Goal: Transaction & Acquisition: Book appointment/travel/reservation

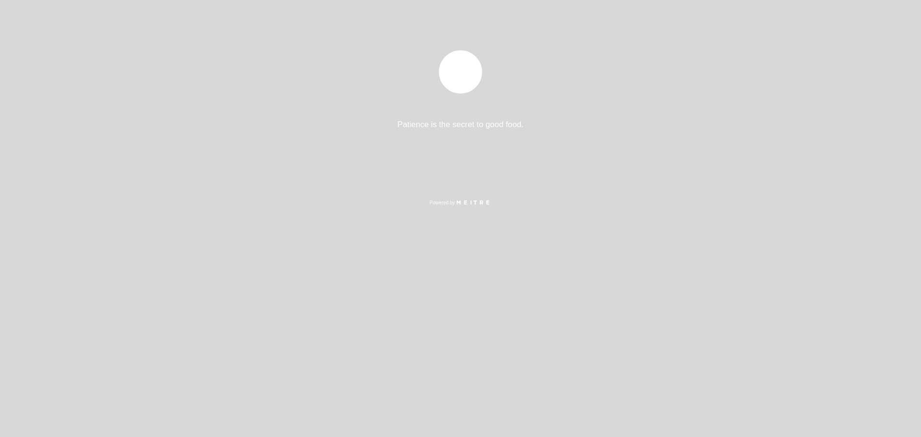
select select "pt"
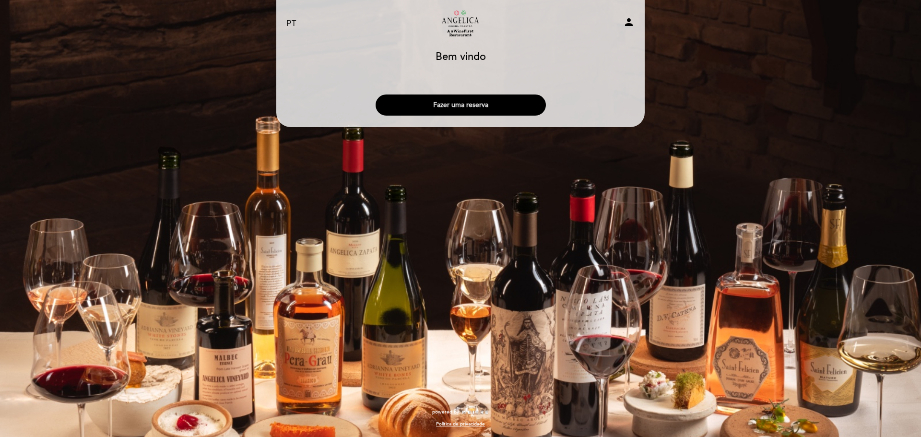
click at [468, 105] on button "Fazer uma reserva" at bounding box center [460, 104] width 170 height 21
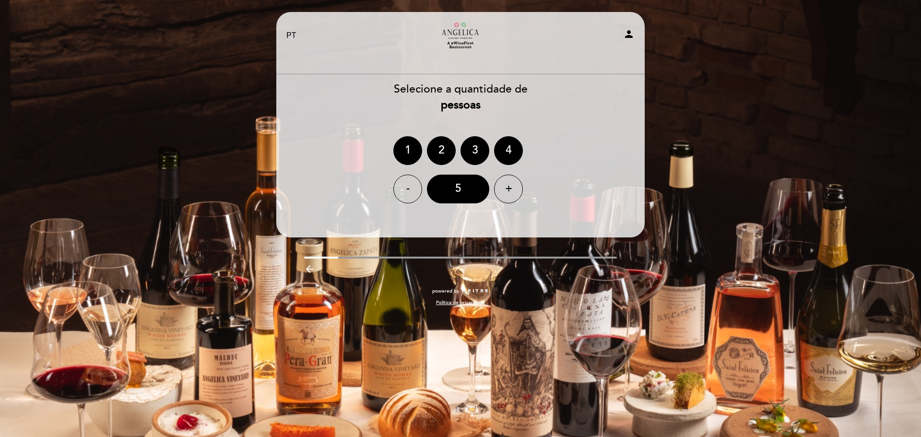
click at [475, 154] on div "3" at bounding box center [474, 150] width 29 height 29
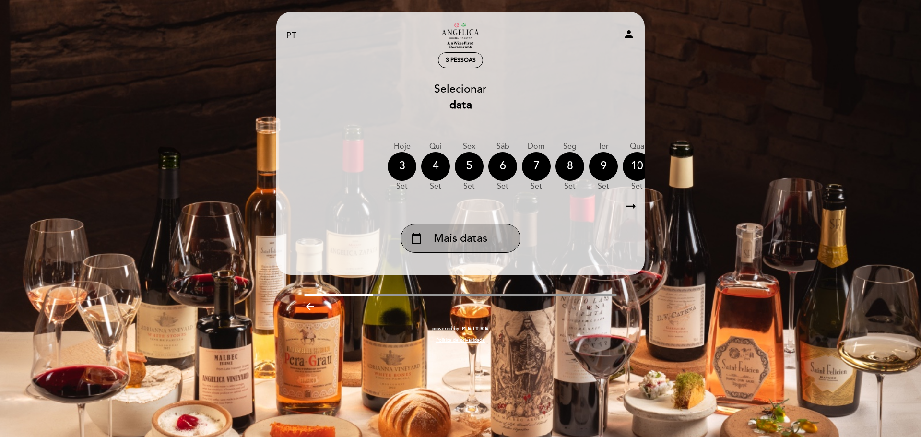
click at [473, 245] on span "Mais datas" at bounding box center [460, 239] width 54 height 16
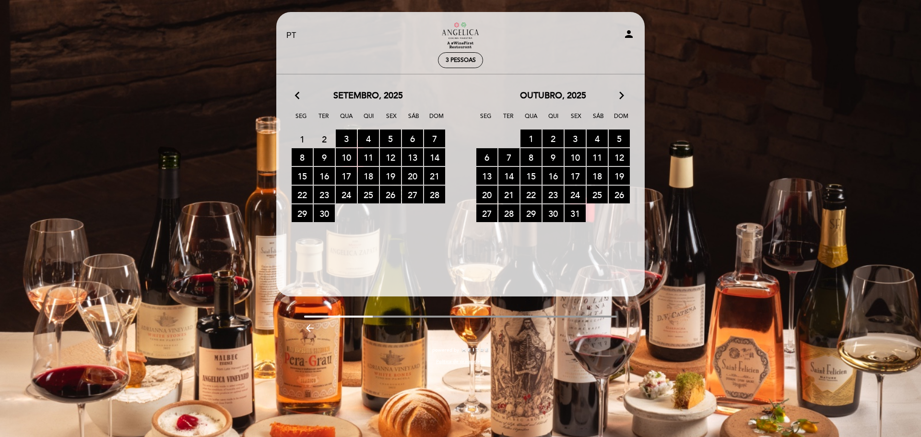
click at [620, 94] on icon "arrow_forward_ios" at bounding box center [621, 96] width 9 height 12
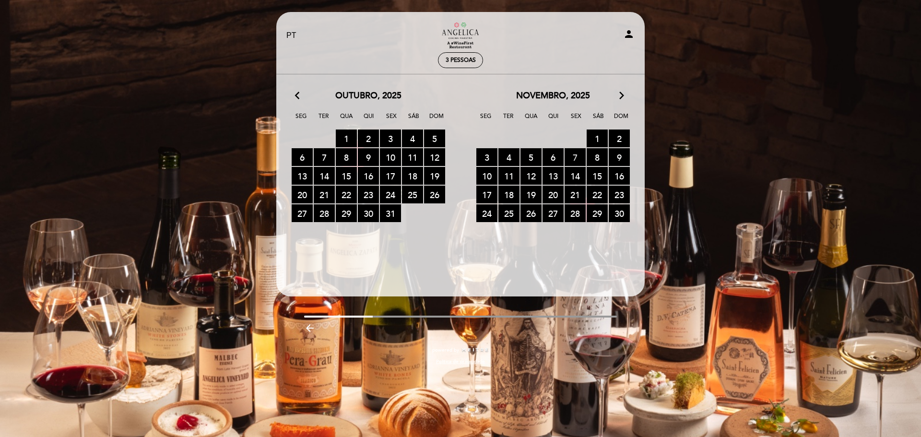
click at [575, 156] on span "7 RESERVAS DISPONÍVEIS" at bounding box center [574, 157] width 21 height 18
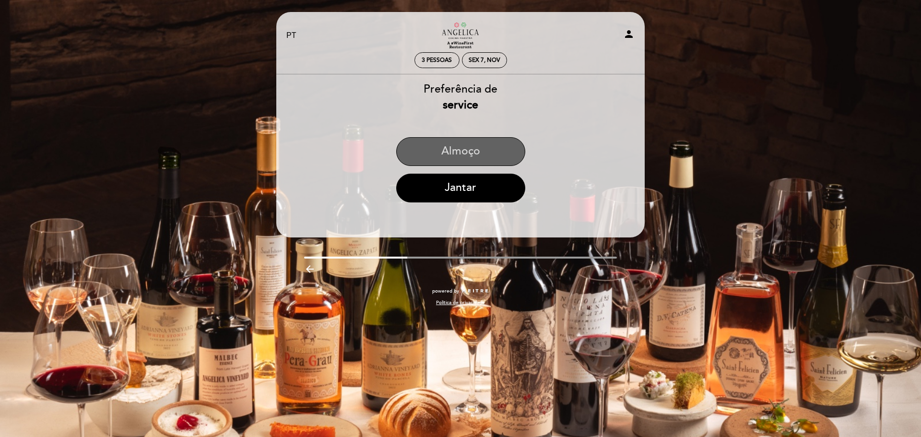
click at [474, 147] on button "Almoço" at bounding box center [460, 151] width 129 height 29
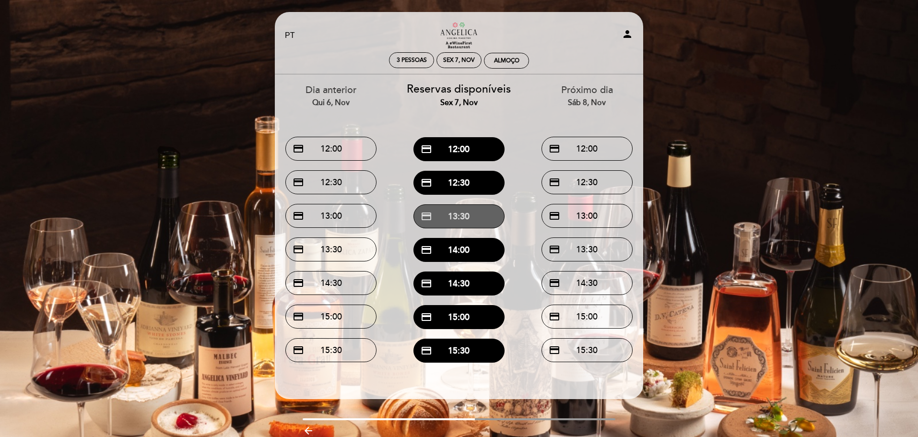
click at [469, 217] on button "credit_card 13:30" at bounding box center [458, 216] width 91 height 24
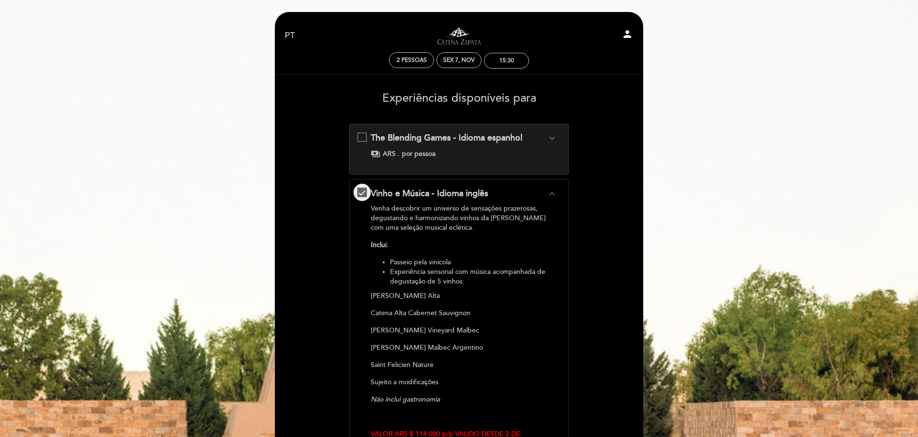
select select "pt"
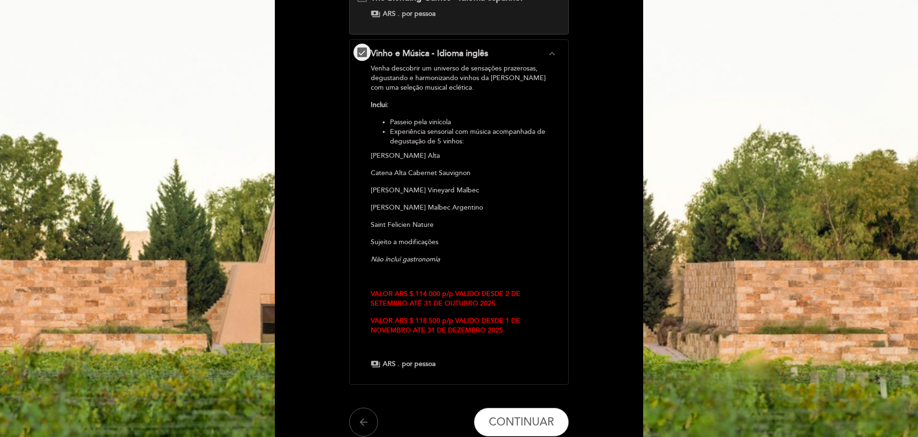
scroll to position [230, 0]
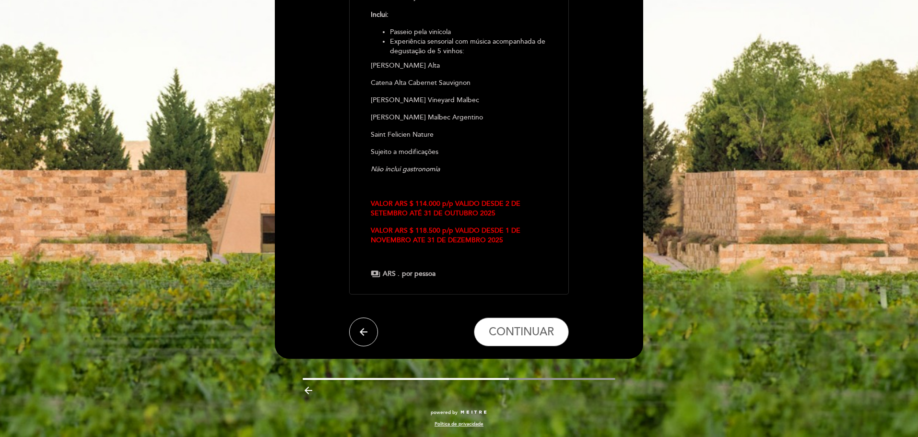
click at [373, 334] on button "arrow_back" at bounding box center [363, 331] width 29 height 29
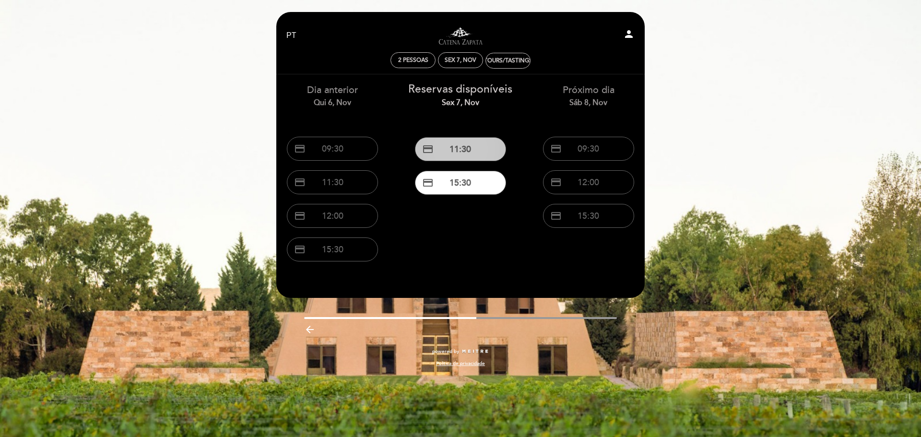
click at [459, 144] on button "credit_card 11:30" at bounding box center [460, 149] width 91 height 24
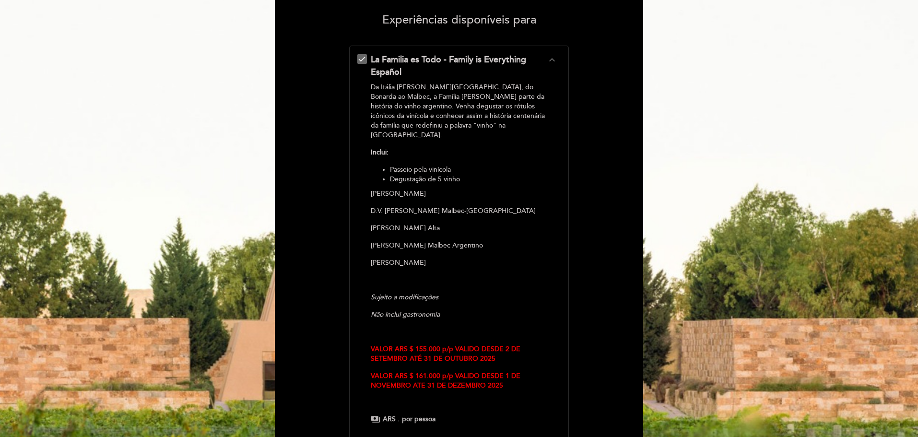
scroll to position [192, 0]
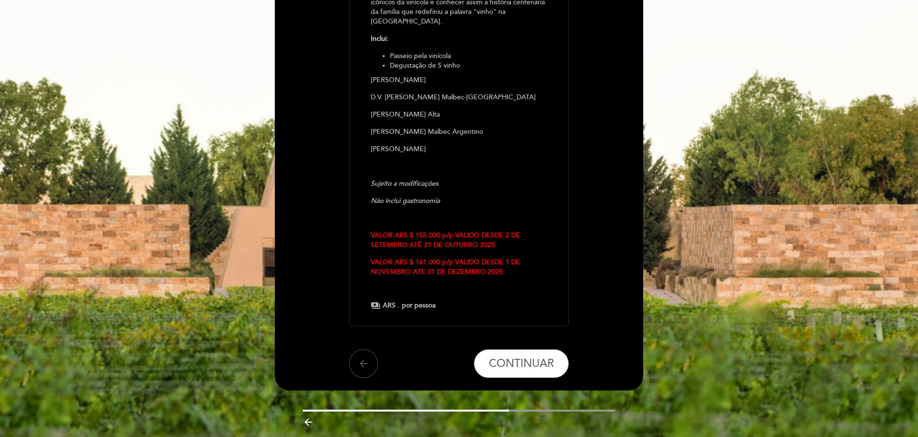
click at [363, 358] on icon "arrow_back" at bounding box center [364, 364] width 12 height 12
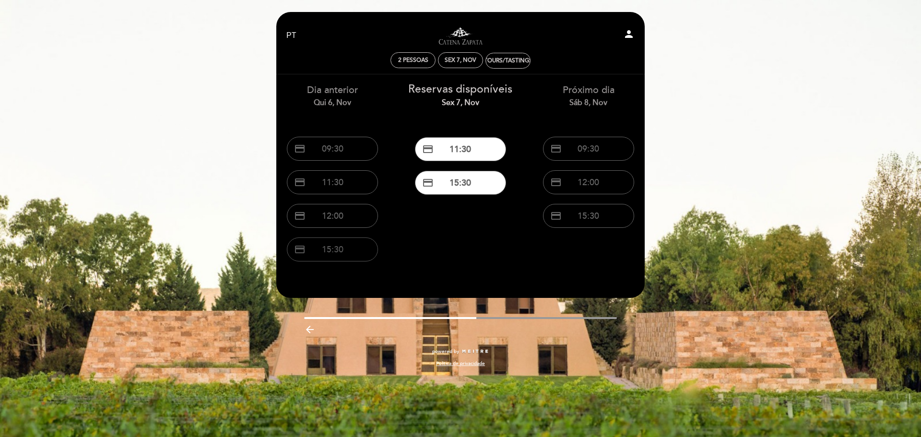
click at [343, 255] on button "credit_card 15:30" at bounding box center [332, 249] width 91 height 24
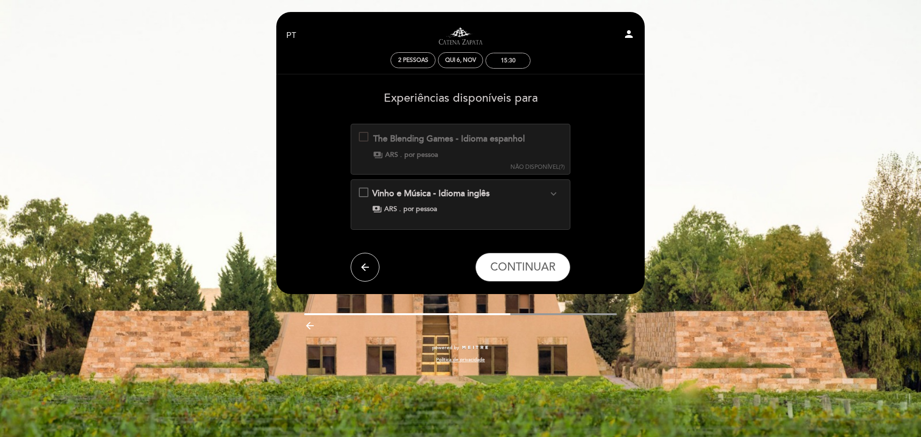
drag, startPoint x: 363, startPoint y: 266, endPoint x: 370, endPoint y: 258, distance: 10.9
click at [363, 265] on icon "arrow_back" at bounding box center [365, 267] width 12 height 12
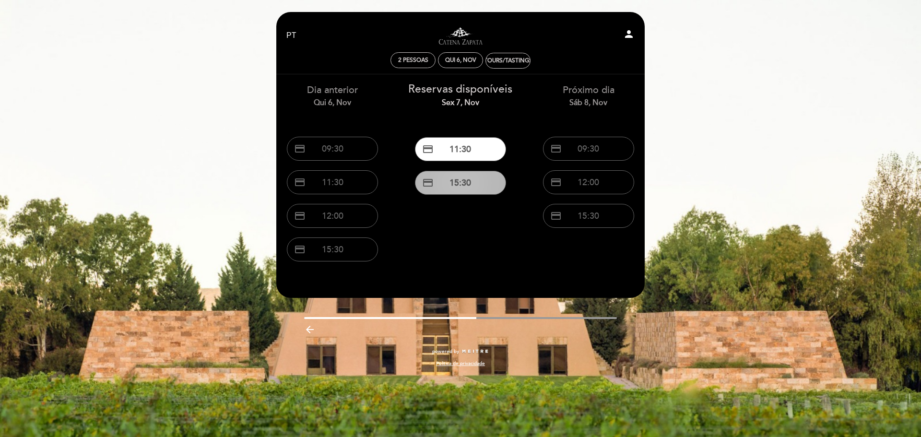
click at [472, 178] on button "credit_card 15:30" at bounding box center [460, 183] width 91 height 24
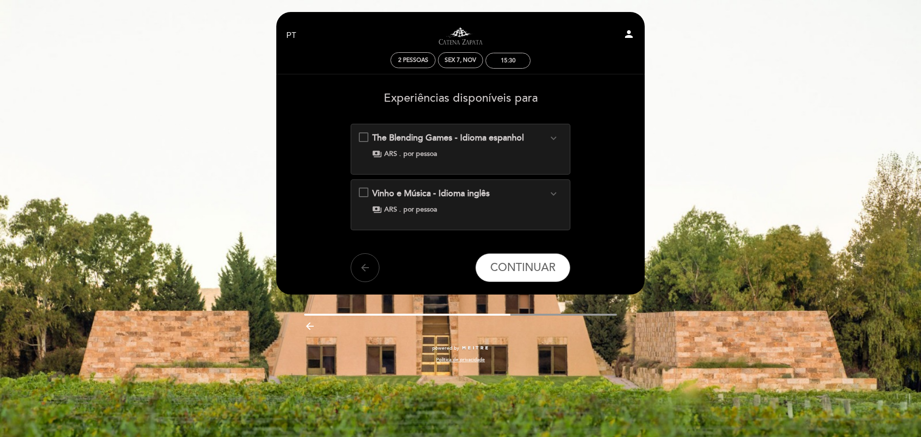
click at [368, 269] on icon "arrow_back" at bounding box center [365, 268] width 12 height 12
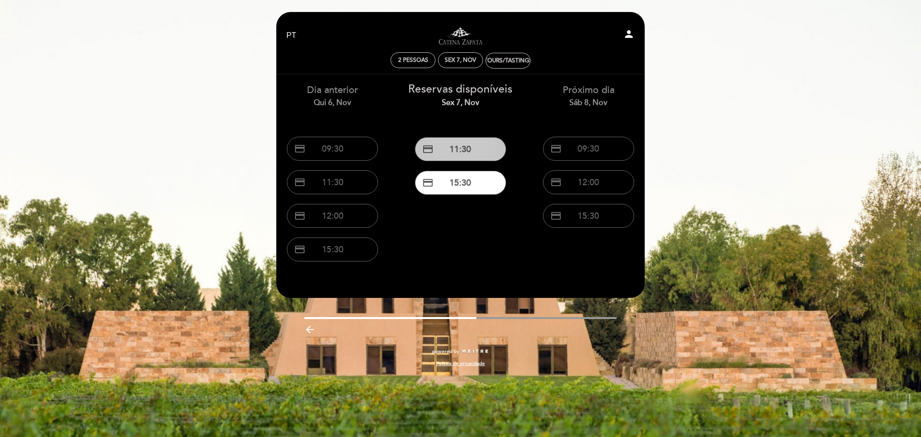
click at [460, 147] on button "credit_card 11:30" at bounding box center [460, 149] width 91 height 24
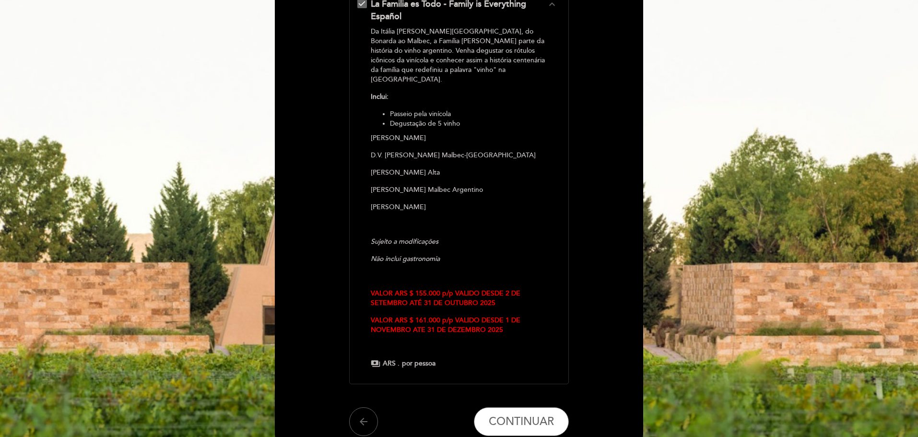
scroll to position [214, 0]
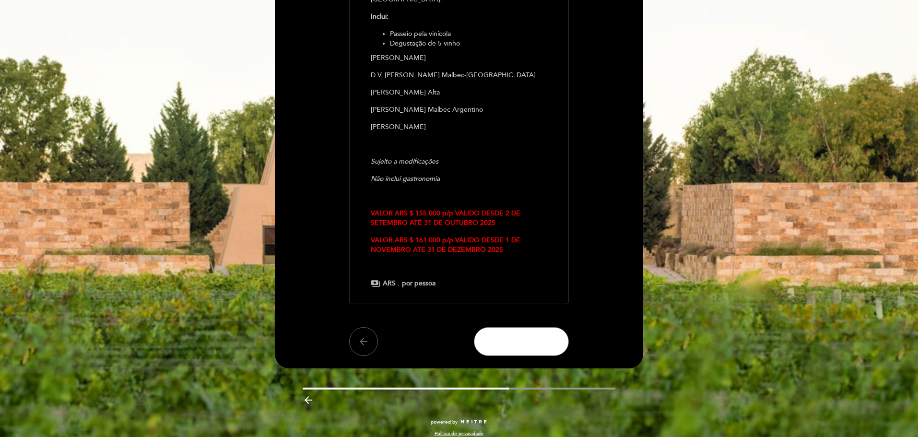
click at [519, 335] on span "CONTINUAR" at bounding box center [521, 341] width 65 height 13
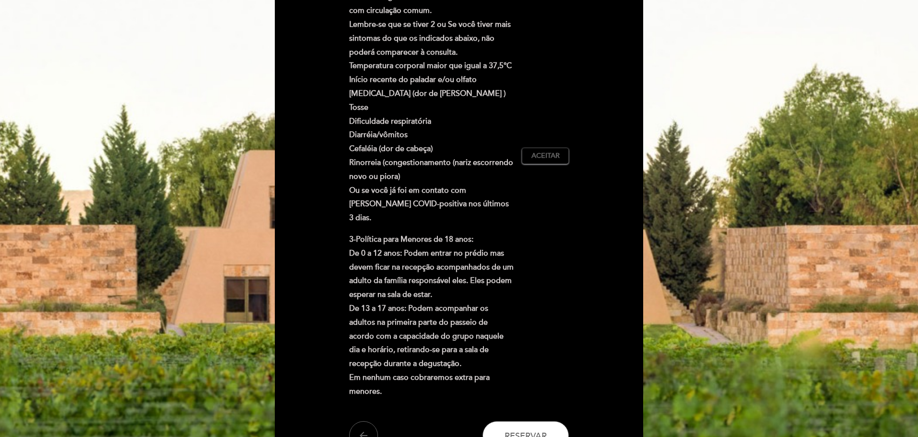
scroll to position [96, 0]
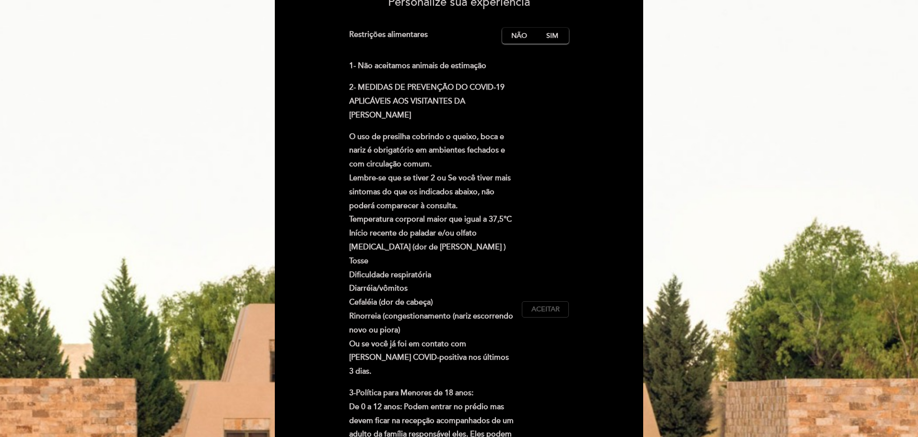
click at [547, 304] on span "Aceitar" at bounding box center [545, 309] width 28 height 10
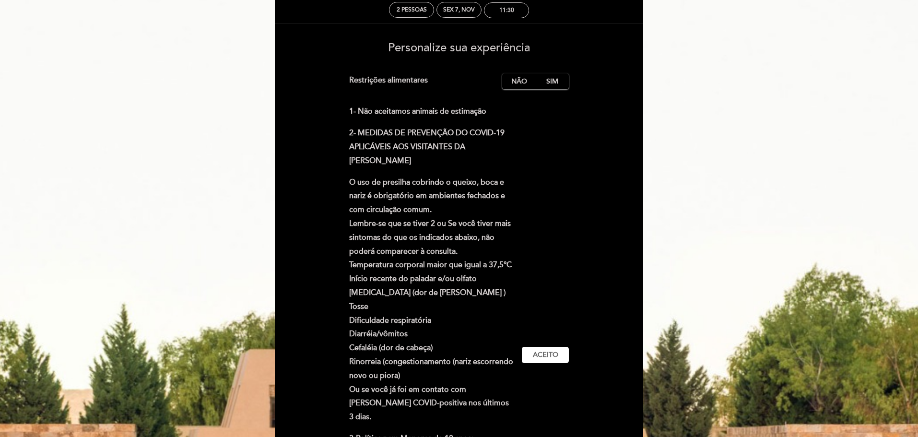
scroll to position [48, 0]
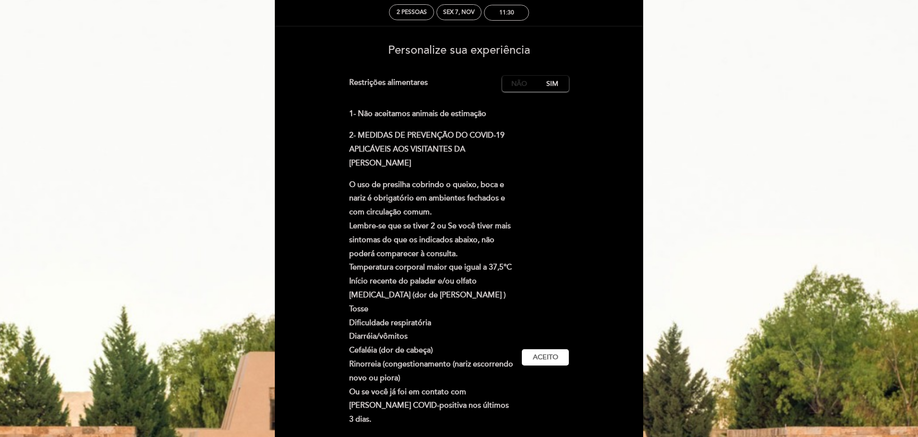
click at [523, 81] on label "Não" at bounding box center [519, 84] width 34 height 16
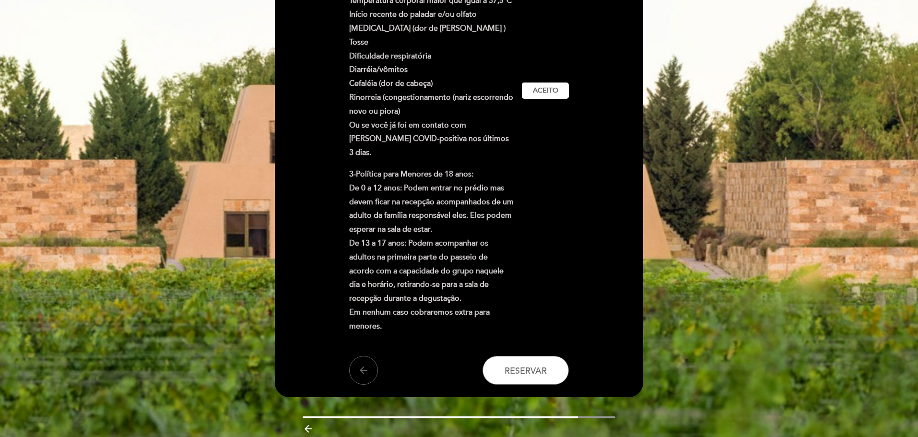
scroll to position [340, 0]
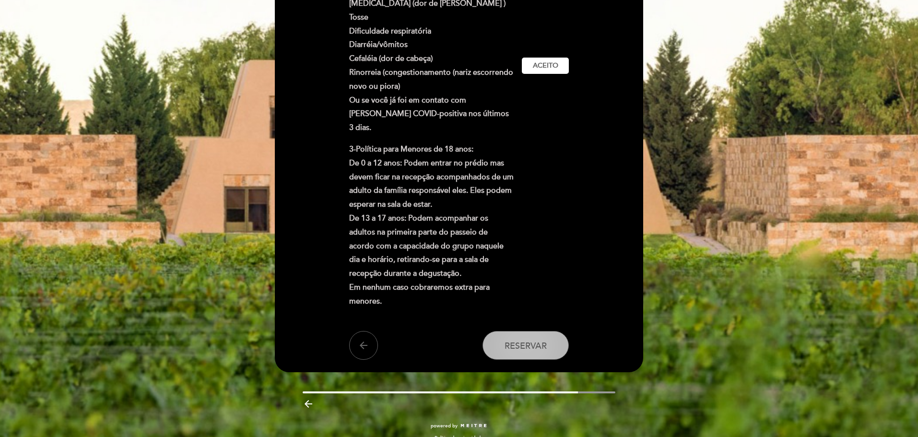
click at [516, 340] on span "Reservar" at bounding box center [525, 345] width 42 height 11
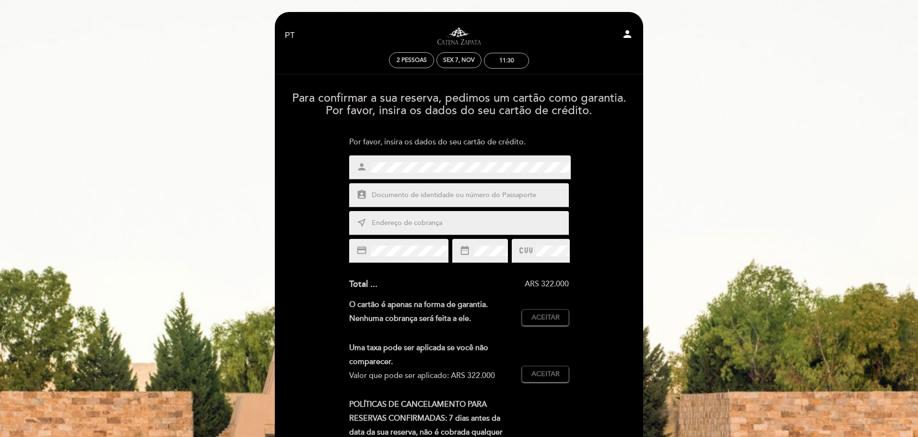
click at [432, 193] on input "text" at bounding box center [470, 195] width 199 height 11
type input "FC847549"
click at [445, 223] on input "text" at bounding box center [470, 223] width 199 height 11
click at [421, 221] on input "text" at bounding box center [470, 223] width 199 height 11
type input "r"
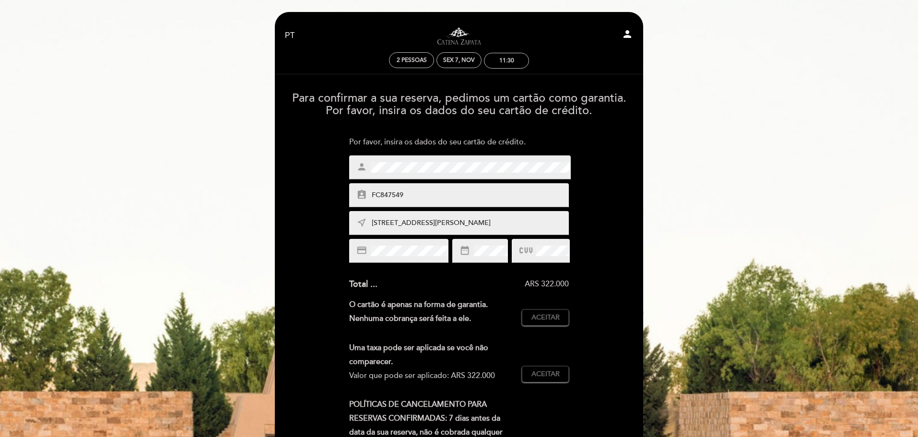
click at [429, 245] on span at bounding box center [408, 251] width 79 height 12
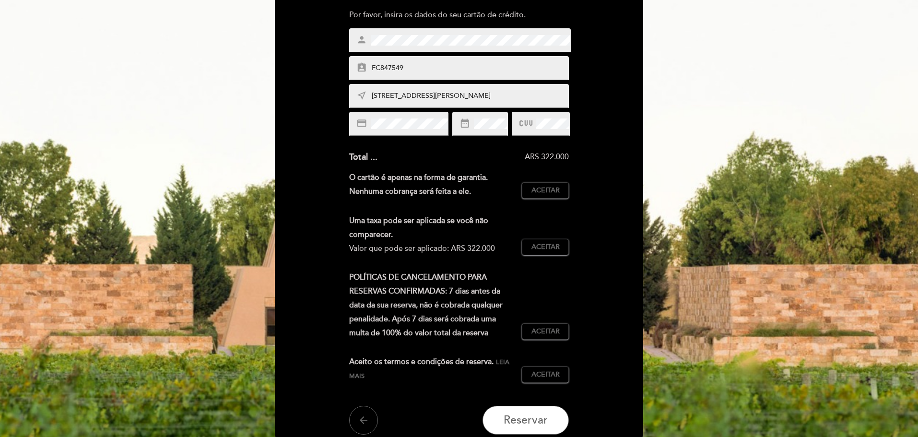
scroll to position [144, 0]
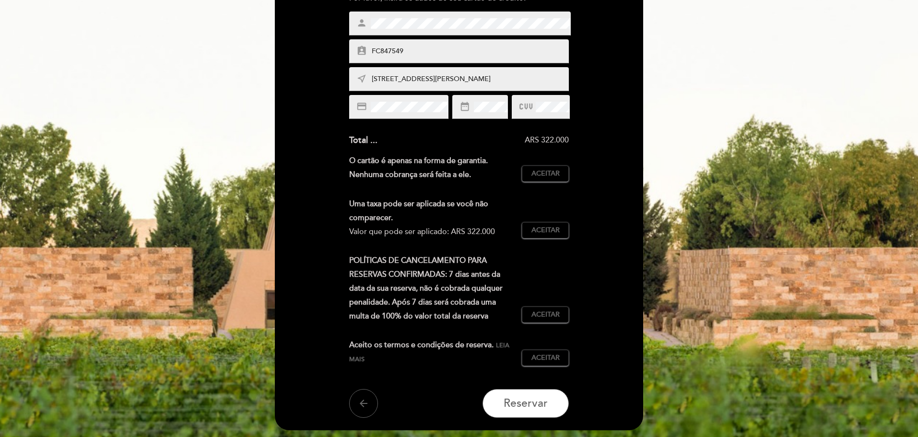
drag, startPoint x: 392, startPoint y: 81, endPoint x: 497, endPoint y: 92, distance: 106.1
click at [501, 90] on div "near_me Rua Botelho, 99 Ap 102" at bounding box center [459, 79] width 220 height 24
click at [454, 81] on input "Rua Botelho, 99 Ap 102" at bounding box center [470, 79] width 199 height 11
click at [443, 81] on input "Rua Botelho, 99 Ap 102" at bounding box center [470, 79] width 199 height 11
click at [447, 76] on input "Rua Botelho, 99 Ap 102" at bounding box center [470, 79] width 199 height 11
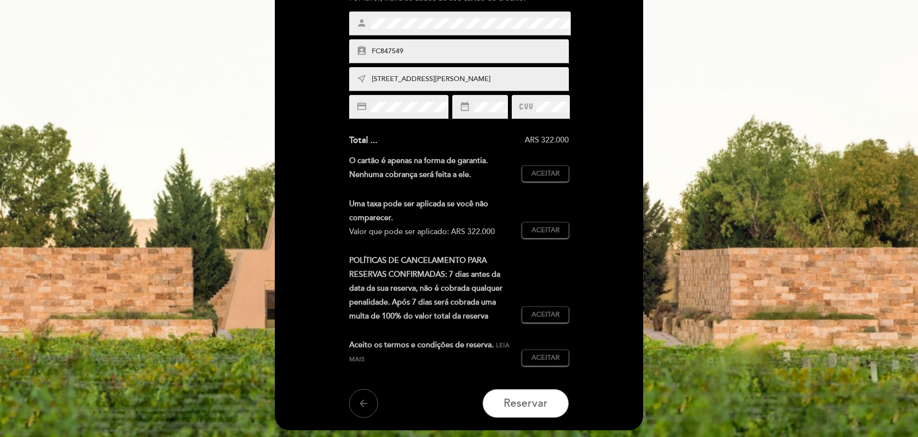
drag, startPoint x: 598, startPoint y: 259, endPoint x: 536, endPoint y: 144, distance: 130.5
click at [594, 252] on div "Para confirmar a sua reserva, pedimos um cartão como garantia. Por favor, insir…" at bounding box center [458, 179] width 355 height 477
click at [451, 81] on input "Rua Botelho, 99 Ap 102" at bounding box center [470, 79] width 199 height 11
type input "Rua Maraca, 431 ap 111"
click at [546, 400] on span "Reservar" at bounding box center [526, 403] width 44 height 13
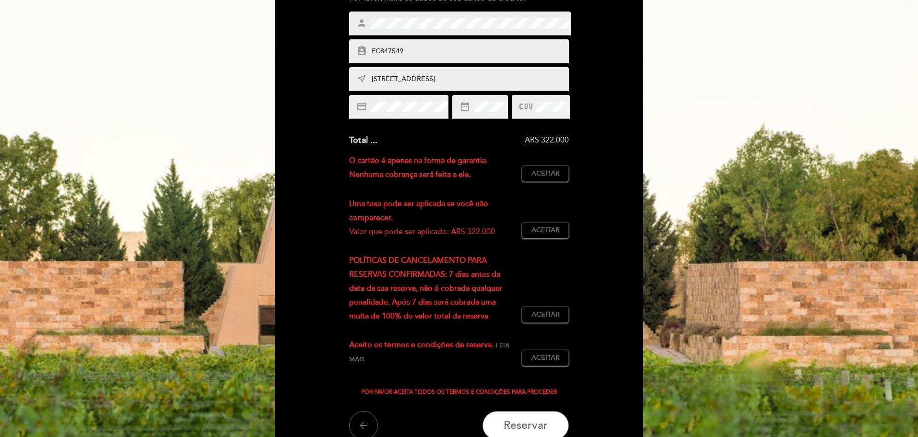
click at [601, 297] on div "Para confirmar a sua reserva, pedimos um cartão como garantia. Por favor, insir…" at bounding box center [458, 190] width 355 height 499
click at [604, 248] on div "Para confirmar a sua reserva, pedimos um cartão como garantia. Por favor, insir…" at bounding box center [458, 190] width 355 height 499
click at [549, 173] on span "Aceitar" at bounding box center [545, 174] width 28 height 10
click at [544, 232] on span "Aceitar" at bounding box center [545, 230] width 28 height 10
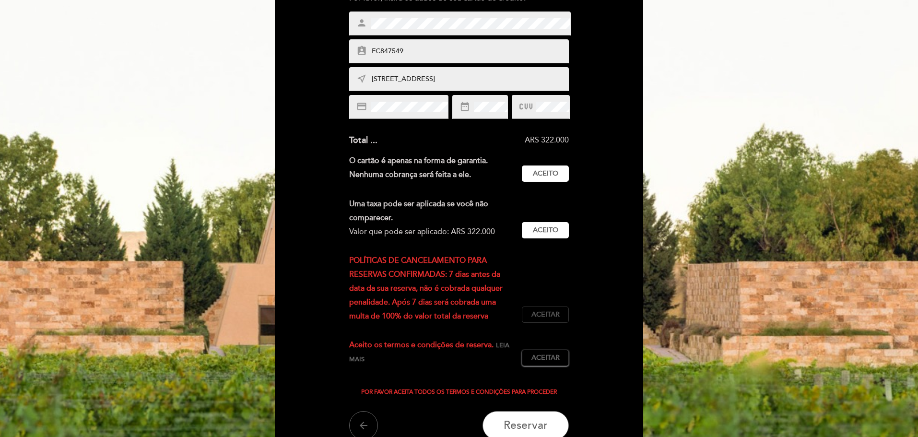
click at [549, 316] on span "Aceitar" at bounding box center [545, 315] width 28 height 10
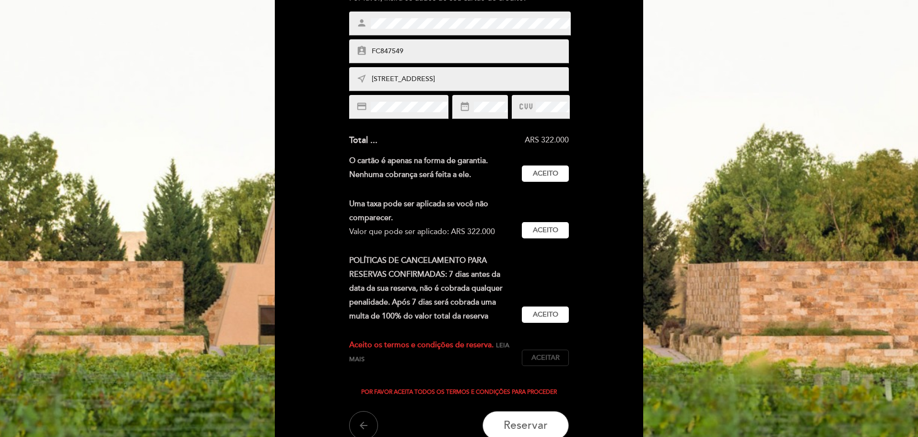
click at [545, 358] on span "Aceitar" at bounding box center [545, 358] width 28 height 10
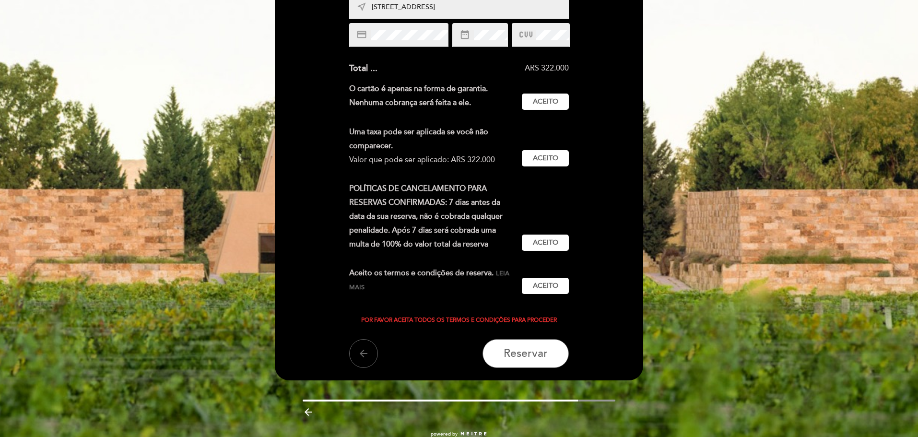
scroll to position [238, 0]
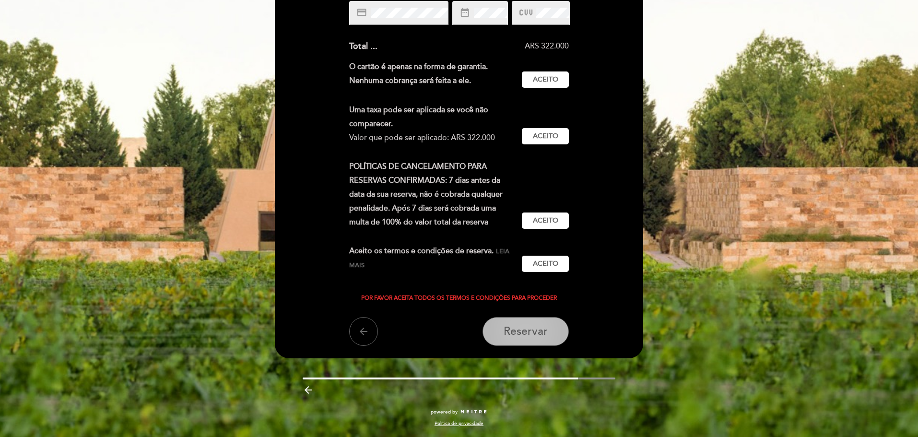
click at [530, 328] on span "Reservar" at bounding box center [526, 331] width 44 height 13
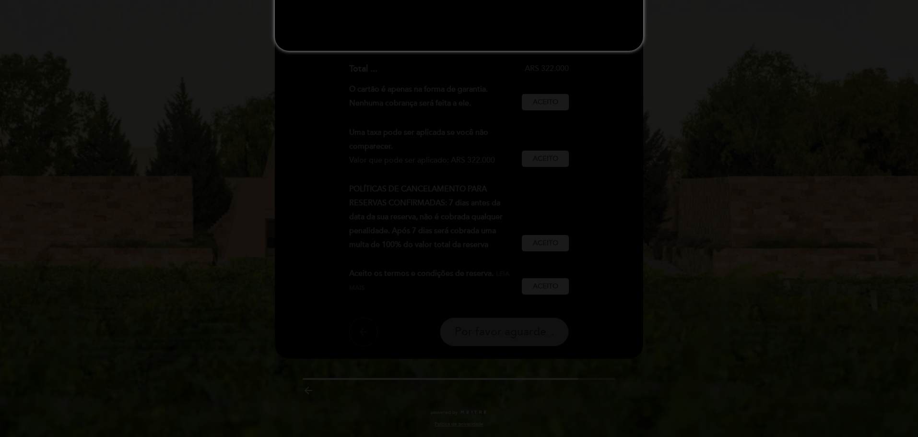
scroll to position [0, 0]
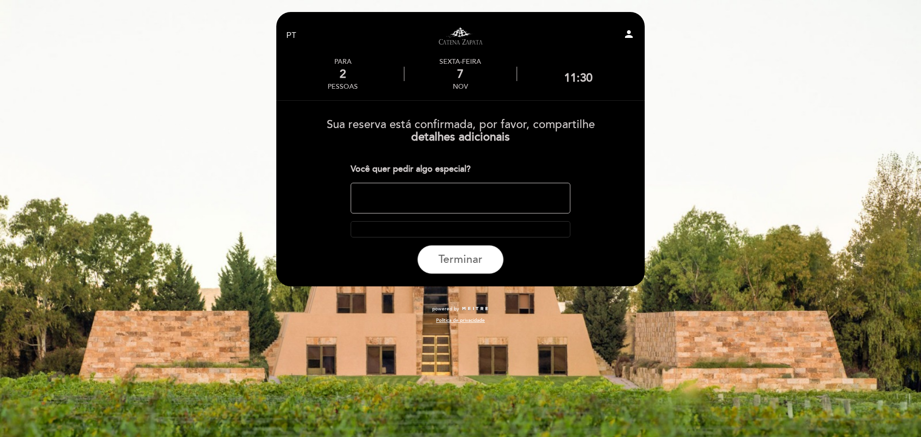
click at [410, 193] on textarea at bounding box center [461, 198] width 220 height 31
type textarea "Viaje fecha comemorativa del casal"
click at [447, 233] on div at bounding box center [461, 229] width 220 height 16
click at [465, 261] on span "Terminar" at bounding box center [460, 259] width 44 height 13
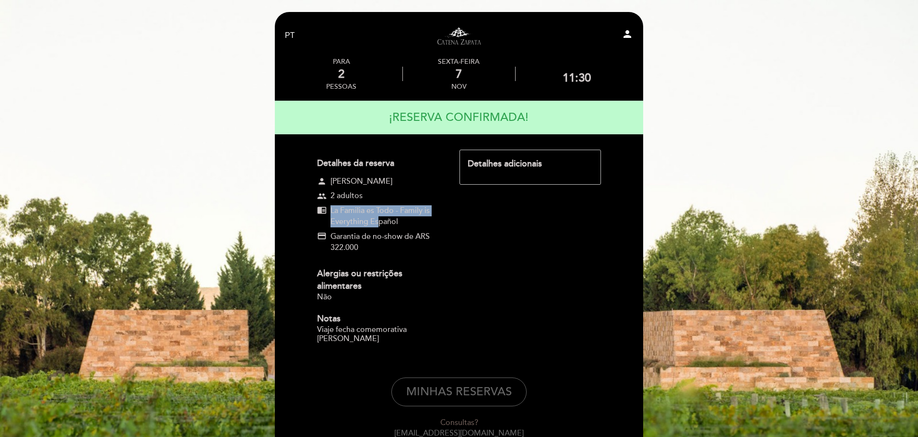
drag, startPoint x: 332, startPoint y: 211, endPoint x: 395, endPoint y: 225, distance: 63.9
click at [378, 218] on span "La Familia es Todo - Family is Everything Español" at bounding box center [386, 216] width 112 height 22
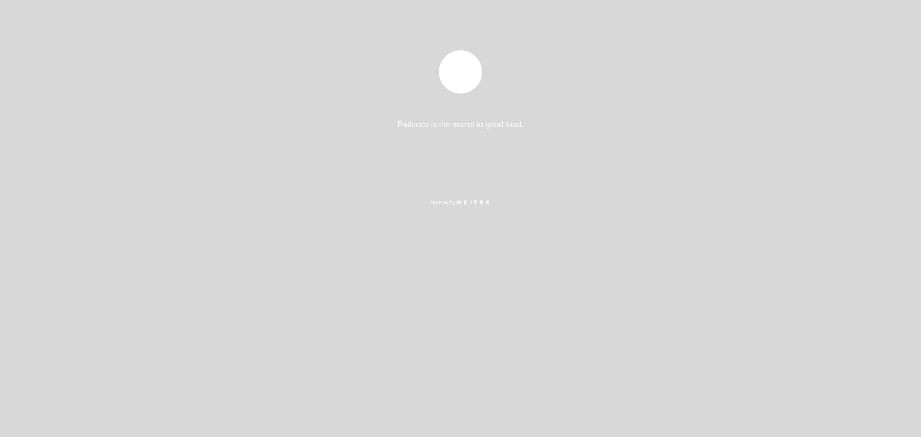
select select "pt"
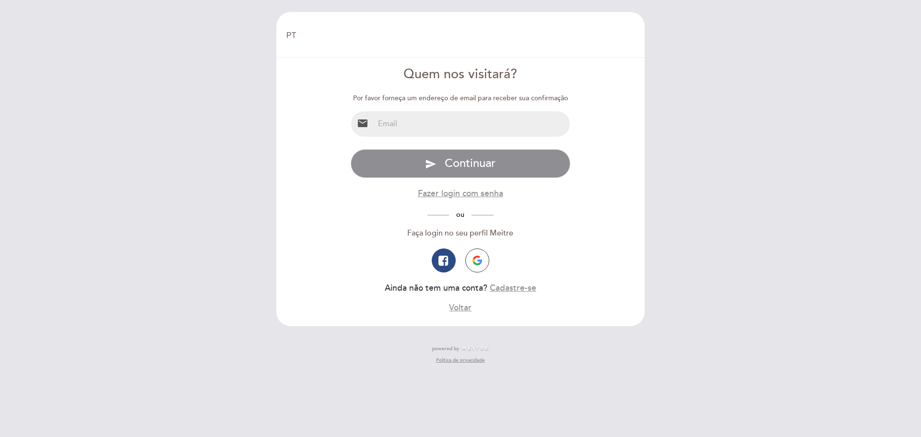
click at [420, 119] on input "email" at bounding box center [472, 123] width 196 height 25
type input "[EMAIL_ADDRESS][DOMAIN_NAME]"
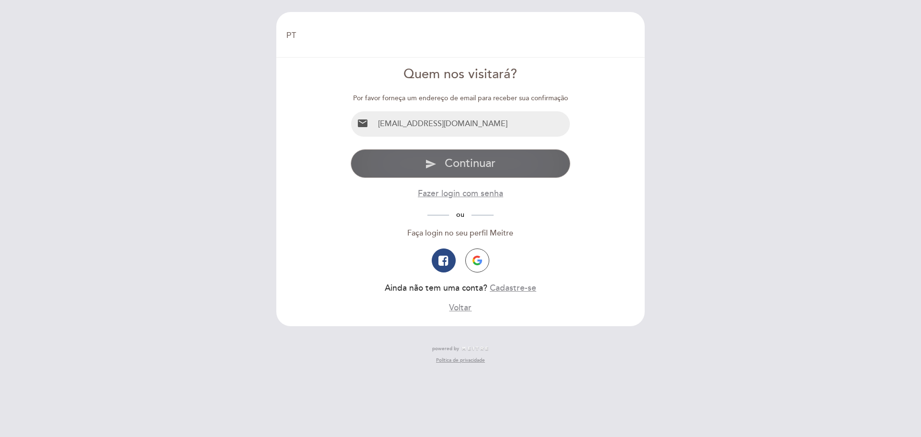
click at [447, 165] on span "Continuar" at bounding box center [470, 163] width 51 height 14
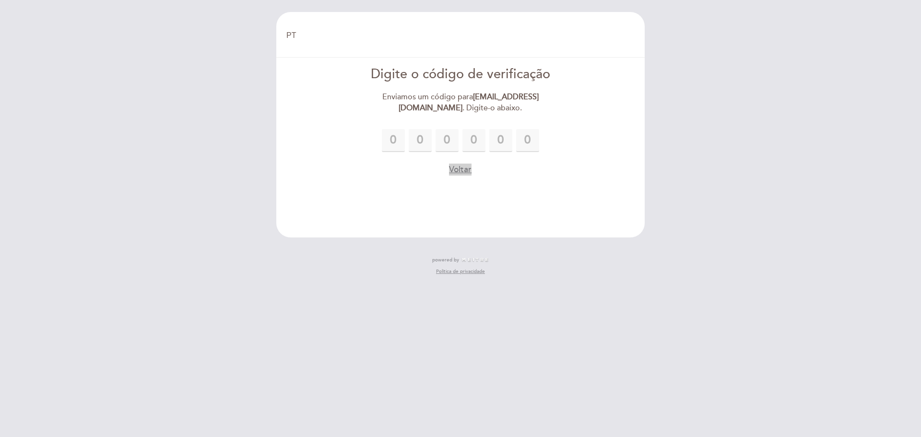
click at [455, 165] on button "Voltar" at bounding box center [460, 170] width 23 height 12
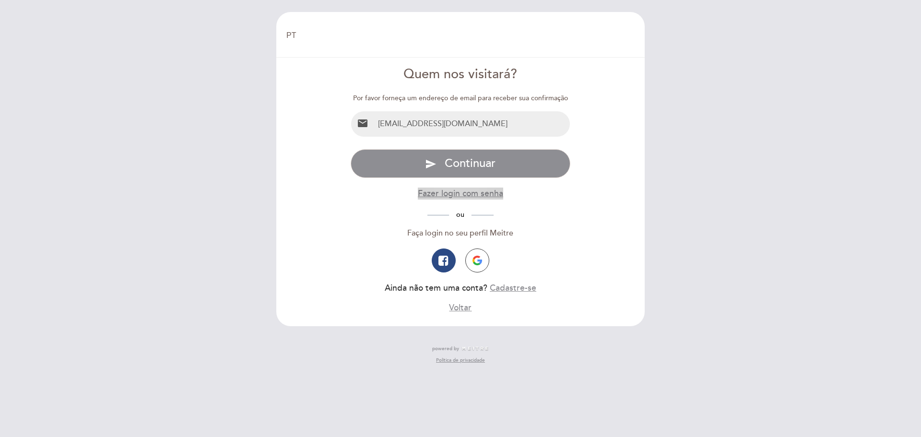
click at [481, 191] on button "Fazer login com senha" at bounding box center [460, 193] width 85 height 12
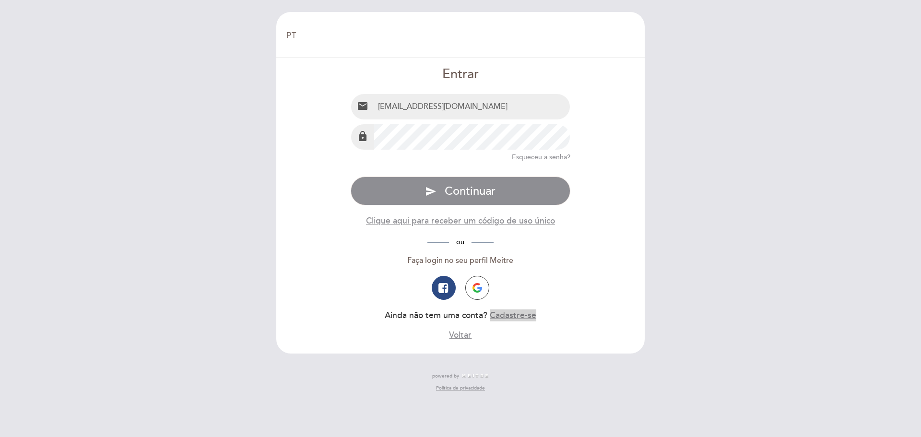
click at [522, 316] on button "Cadastre-se" at bounding box center [513, 315] width 47 height 12
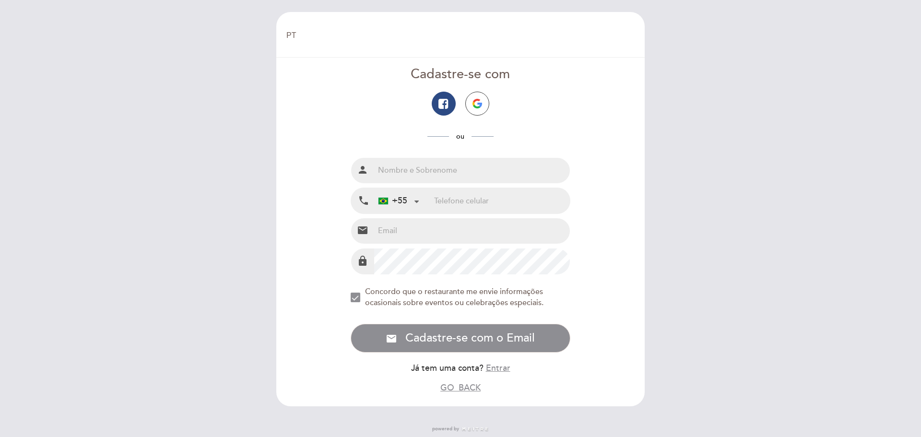
click at [456, 166] on input "text" at bounding box center [472, 170] width 196 height 25
type input "[PERSON_NAME]"
click at [470, 208] on input "tel" at bounding box center [502, 200] width 136 height 25
type input "11988268395"
click at [444, 228] on input "email" at bounding box center [472, 230] width 196 height 25
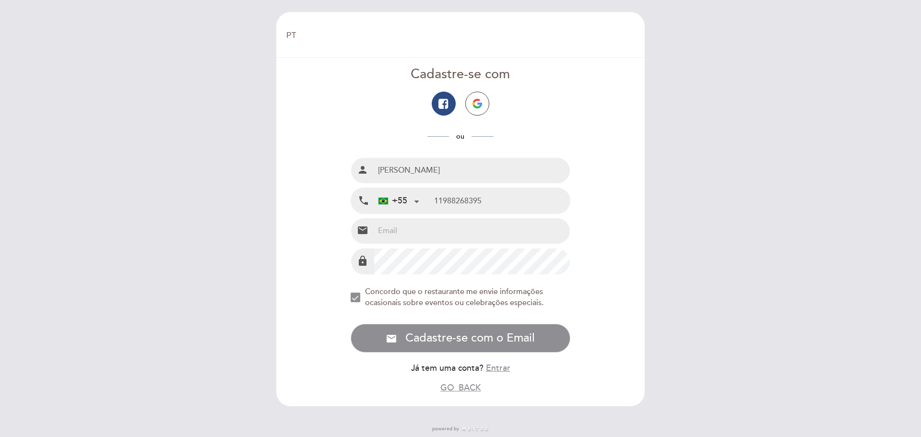
type input "[EMAIL_ADDRESS][DOMAIN_NAME]"
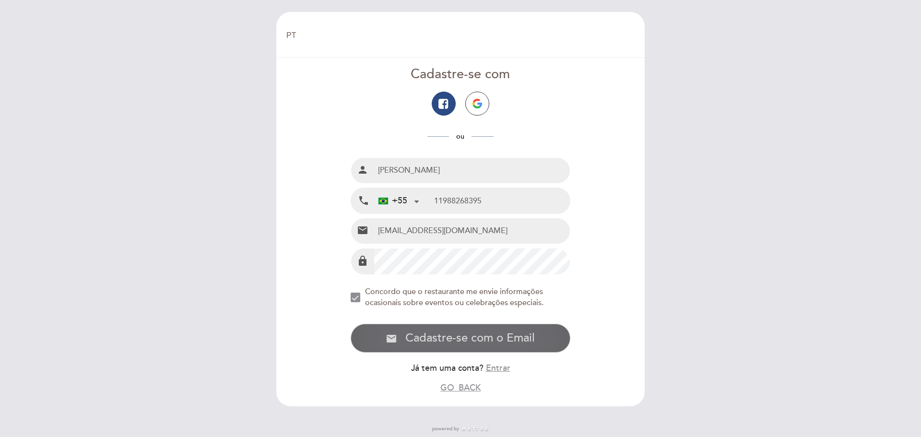
click at [472, 336] on span "Cadastre-se com o Email" at bounding box center [469, 338] width 129 height 14
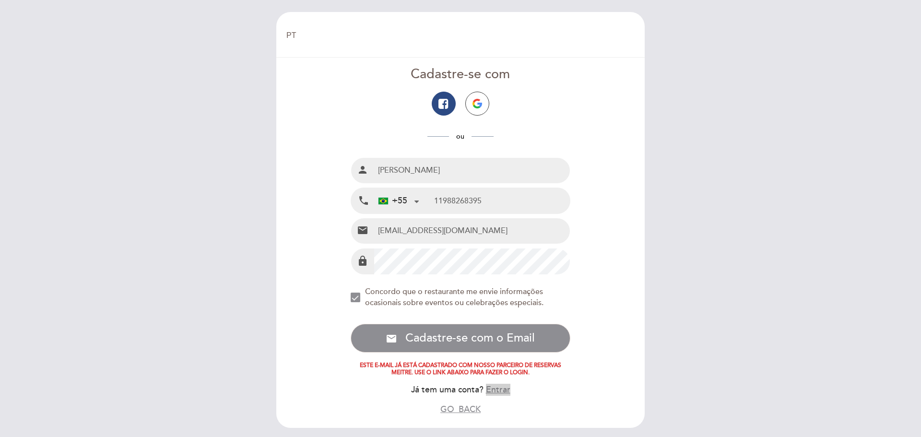
click at [493, 392] on button "Entrar" at bounding box center [498, 390] width 24 height 12
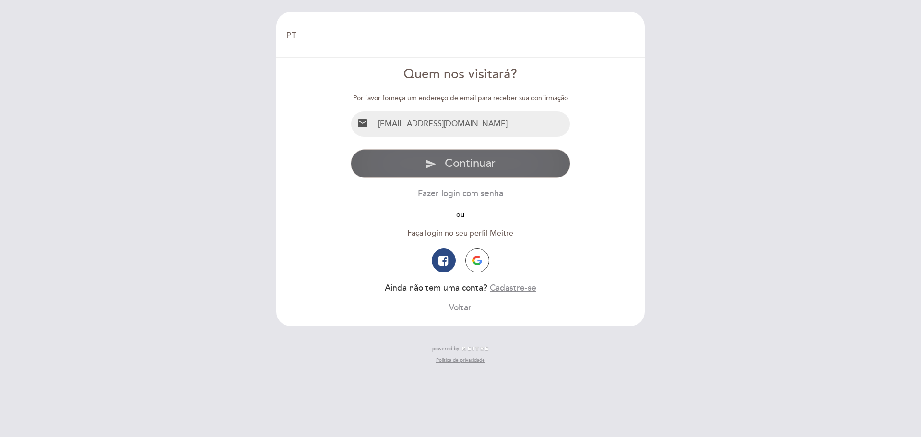
click at [478, 164] on span "Continuar" at bounding box center [470, 163] width 51 height 14
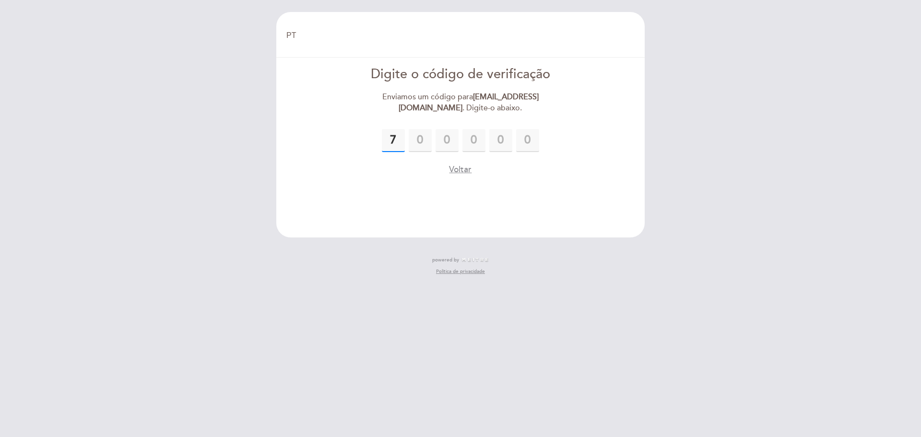
type input "7"
type input "0"
type input "2"
type input "7"
type input "5"
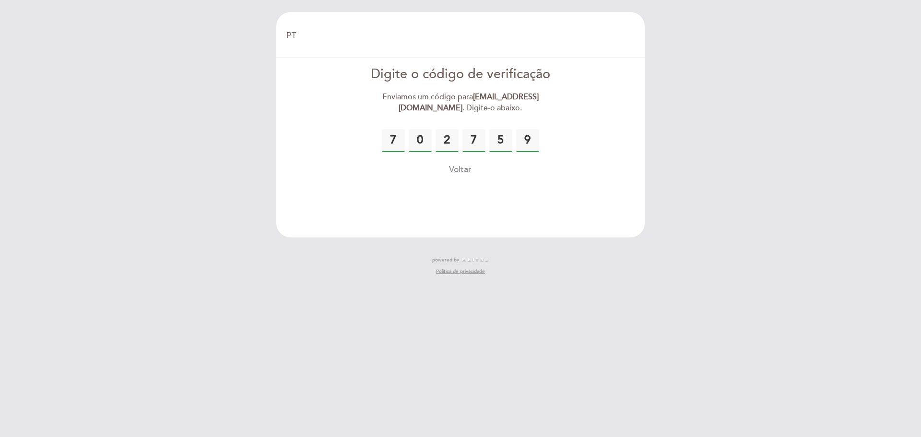
type input "9"
